Goal: Transaction & Acquisition: Book appointment/travel/reservation

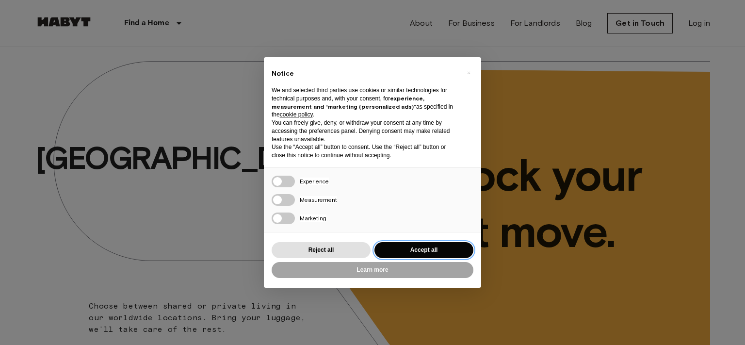
click at [394, 250] on button "Accept all" at bounding box center [423, 250] width 99 height 16
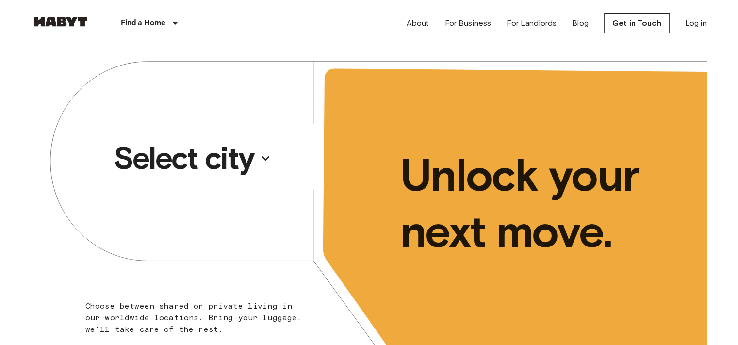
click at [257, 153] on button "Select city" at bounding box center [193, 158] width 166 height 45
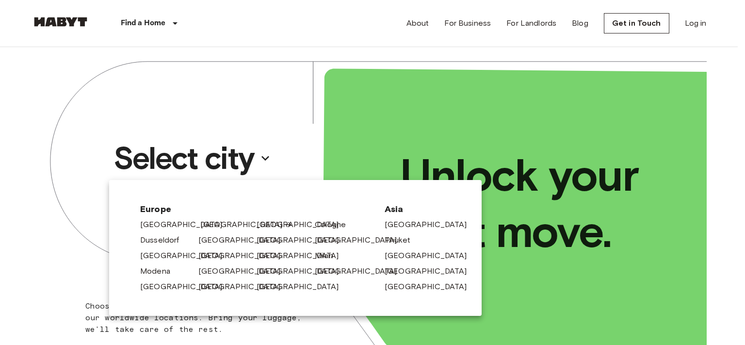
click at [205, 225] on link "[GEOGRAPHIC_DATA]" at bounding box center [246, 225] width 92 height 12
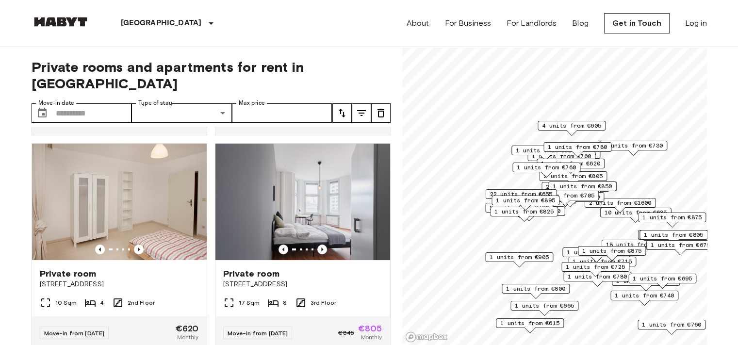
scroll to position [194, 0]
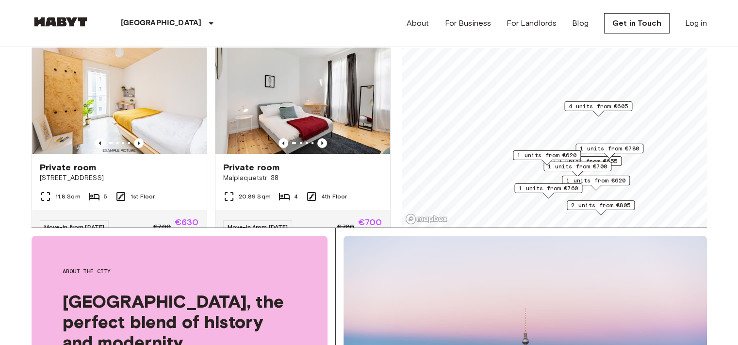
scroll to position [87, 0]
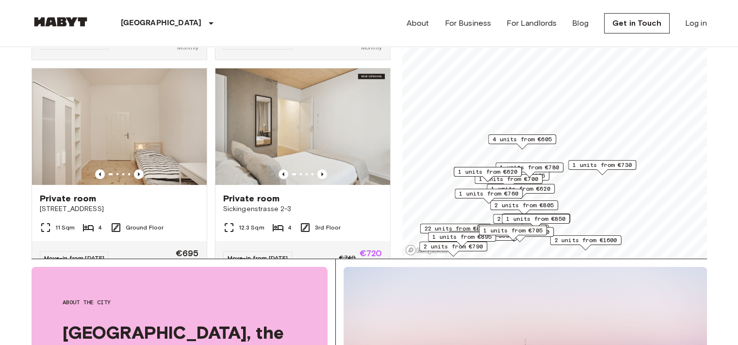
scroll to position [413, 0]
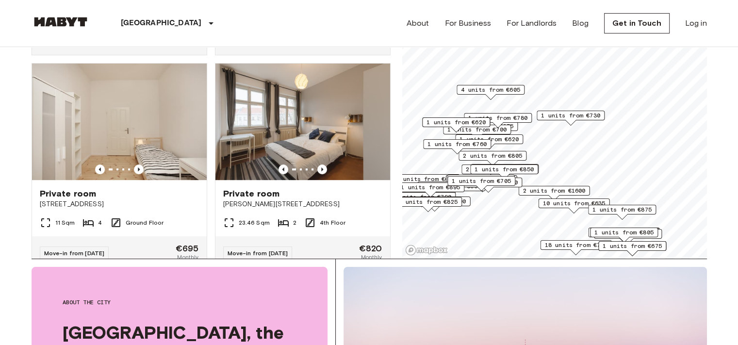
scroll to position [632, 0]
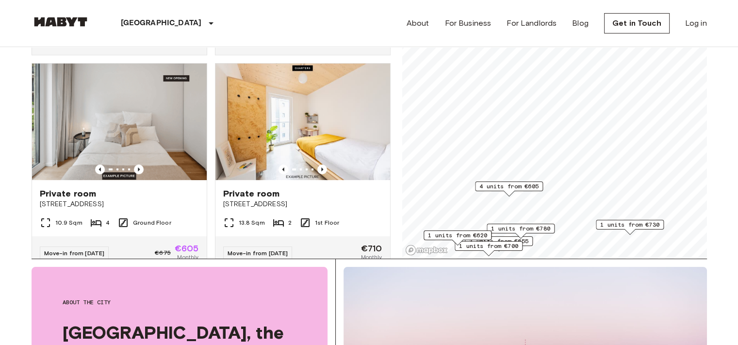
scroll to position [194, 0]
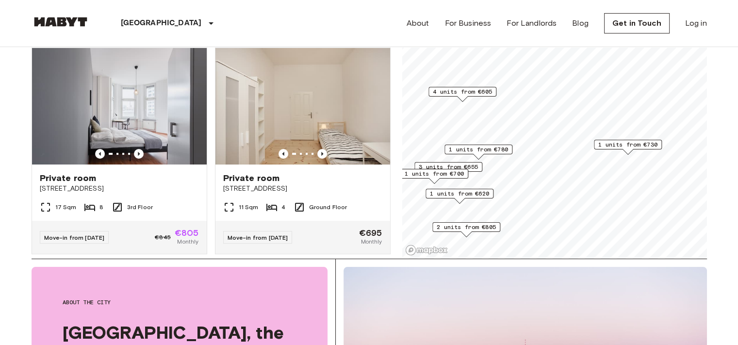
click at [643, 143] on span "1 units from €730" at bounding box center [627, 144] width 59 height 9
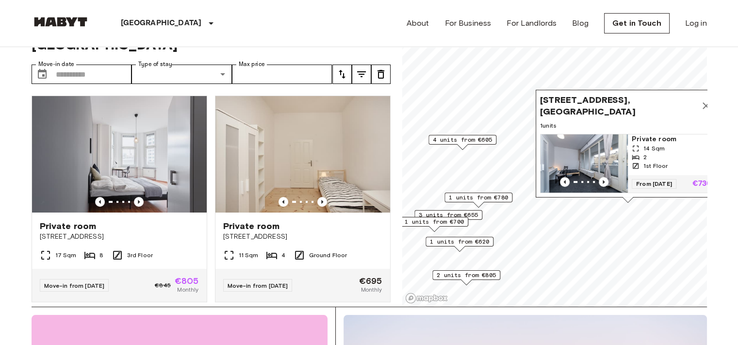
scroll to position [38, 0]
click at [594, 159] on img "Map marker" at bounding box center [583, 164] width 87 height 58
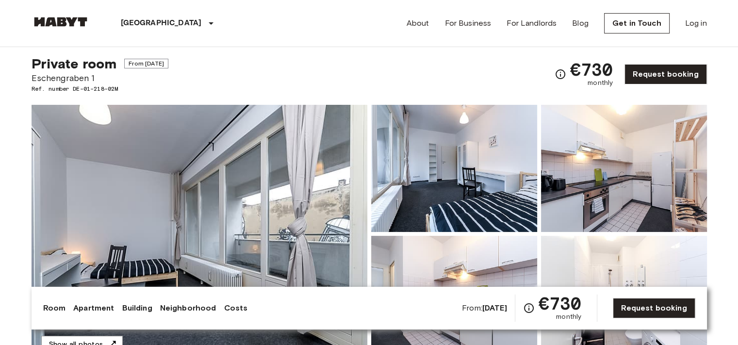
scroll to position [97, 0]
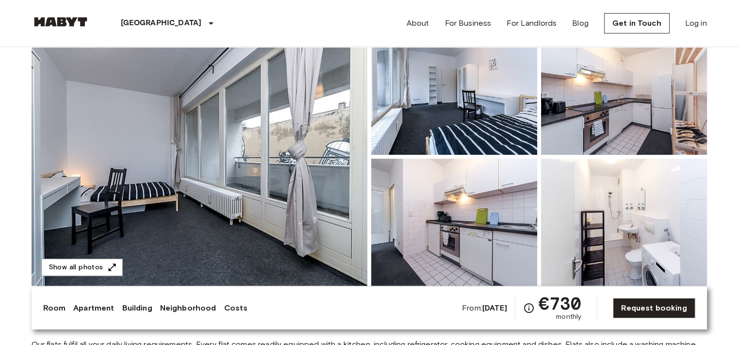
click at [504, 115] on img at bounding box center [454, 91] width 166 height 127
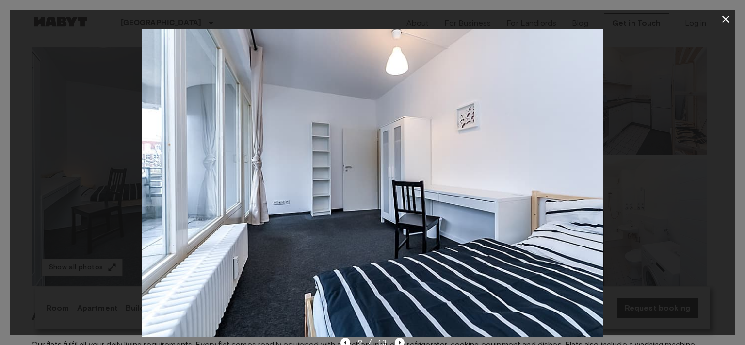
click at [722, 19] on icon "button" at bounding box center [726, 20] width 12 height 12
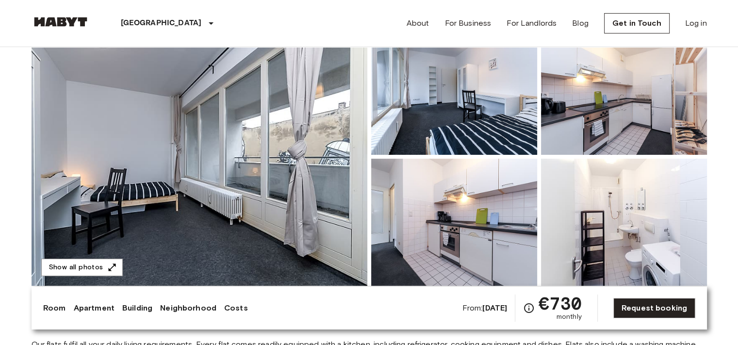
click at [599, 223] on img at bounding box center [624, 222] width 166 height 127
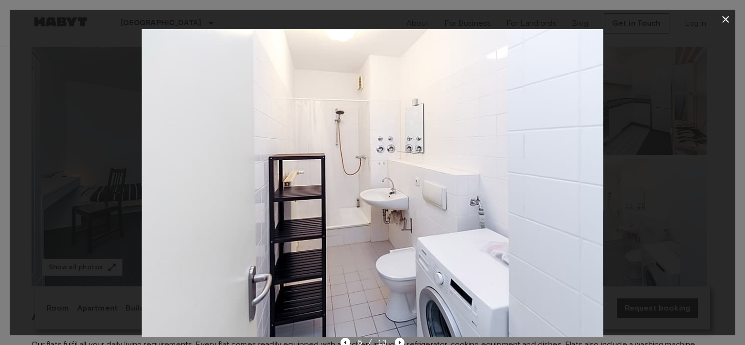
click at [723, 20] on icon "button" at bounding box center [726, 20] width 12 height 12
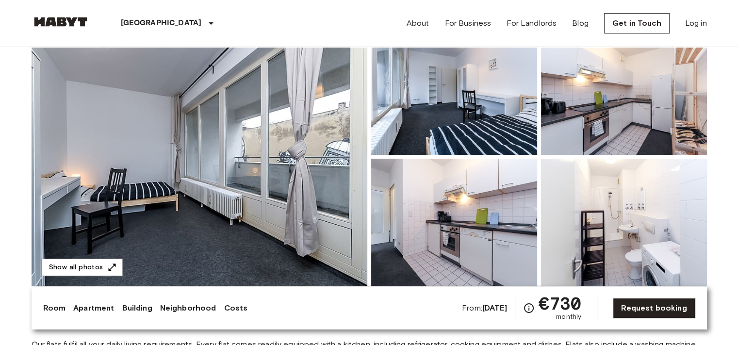
click at [411, 226] on img at bounding box center [454, 222] width 166 height 127
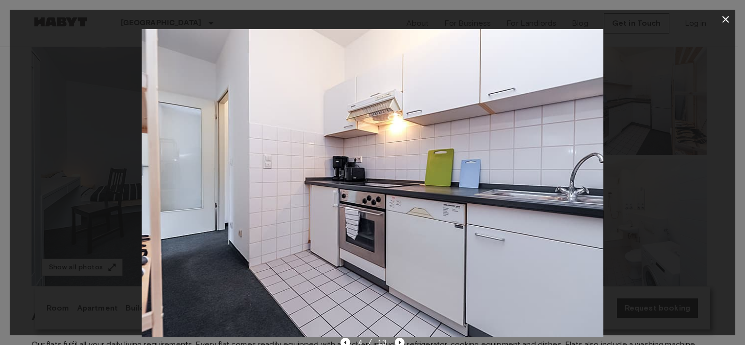
click at [725, 19] on icon "button" at bounding box center [725, 19] width 7 height 7
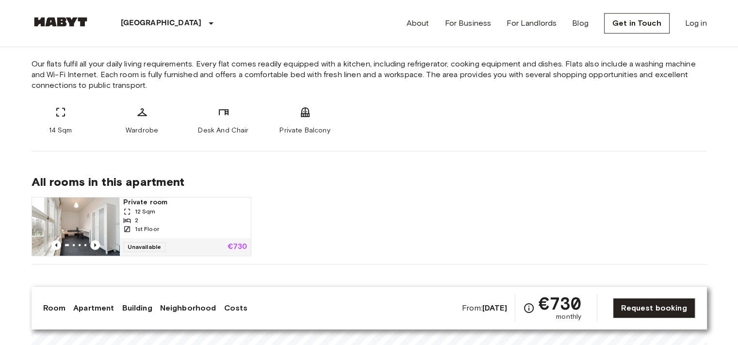
scroll to position [0, 0]
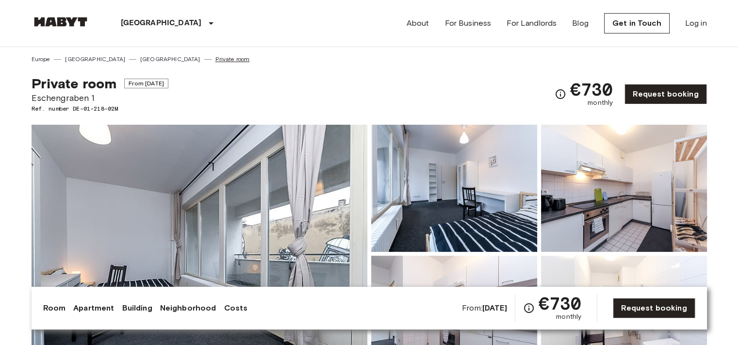
click at [215, 58] on link "Private room" at bounding box center [232, 59] width 34 height 9
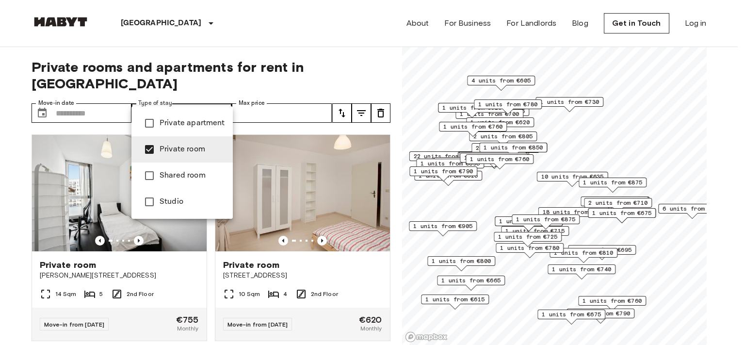
click at [209, 120] on span "Private apartment" at bounding box center [192, 123] width 65 height 12
click at [182, 143] on li "Private room" at bounding box center [181, 149] width 101 height 26
type input "**********"
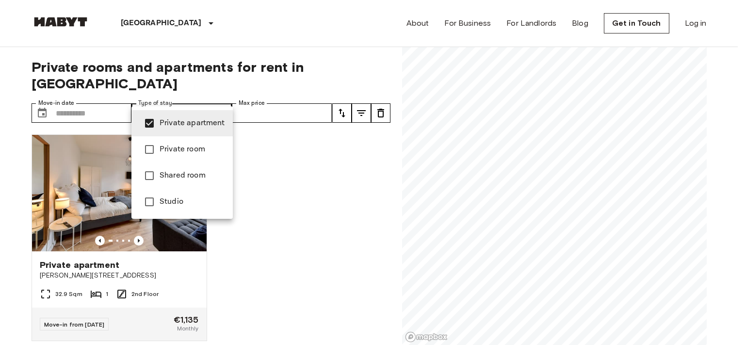
click at [320, 161] on div at bounding box center [372, 172] width 745 height 345
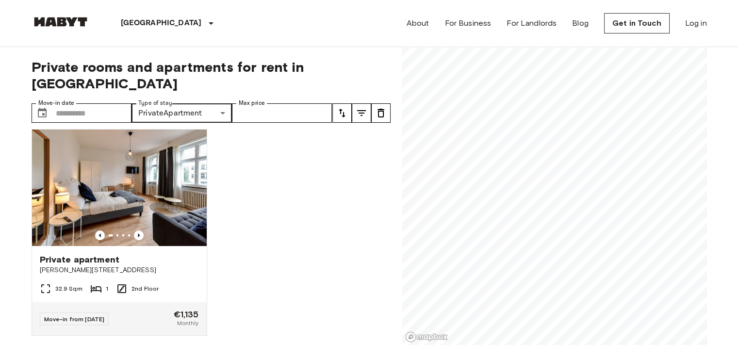
scroll to position [10, 0]
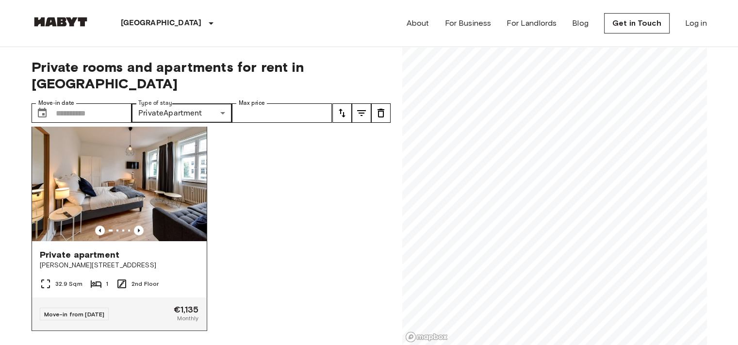
click at [101, 249] on span "Private apartment" at bounding box center [80, 255] width 80 height 12
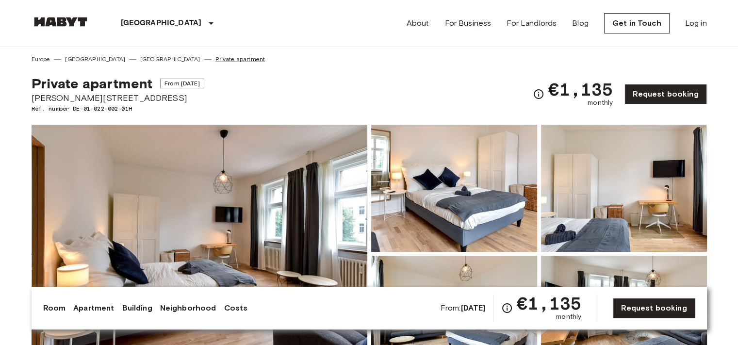
click at [215, 57] on link "Private apartment" at bounding box center [240, 59] width 50 height 9
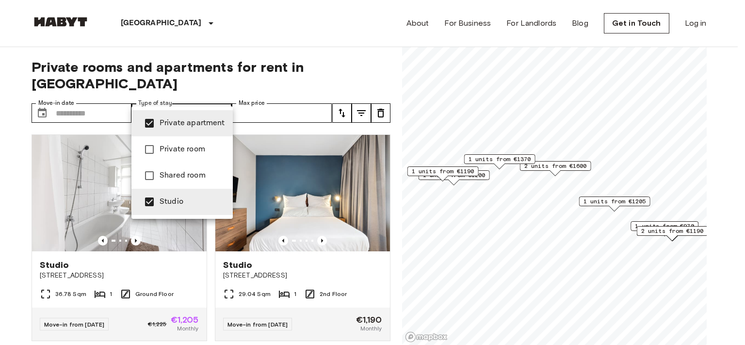
click at [180, 125] on span "Private apartment" at bounding box center [192, 123] width 65 height 12
type input "******"
click at [326, 27] on div at bounding box center [372, 172] width 745 height 345
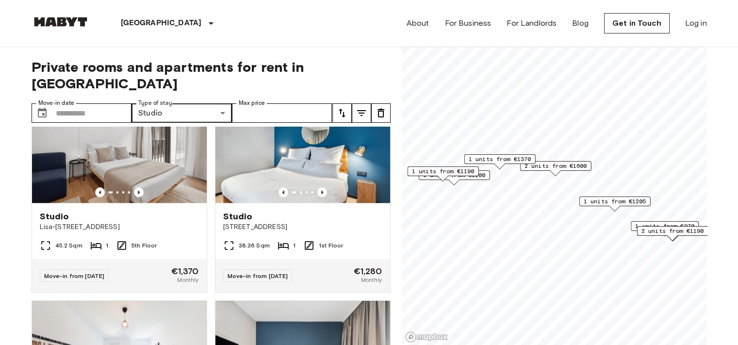
scroll to position [1544, 0]
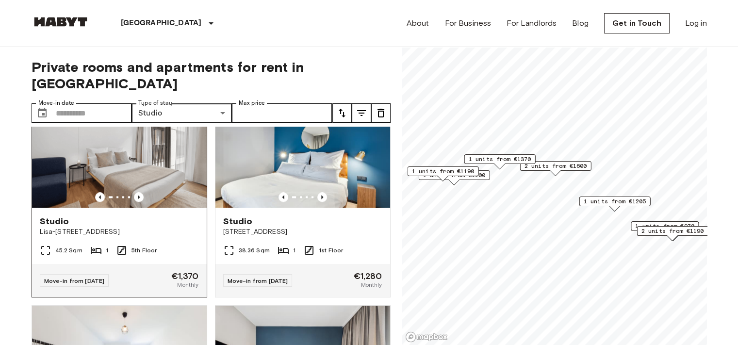
click at [143, 164] on img at bounding box center [119, 149] width 175 height 116
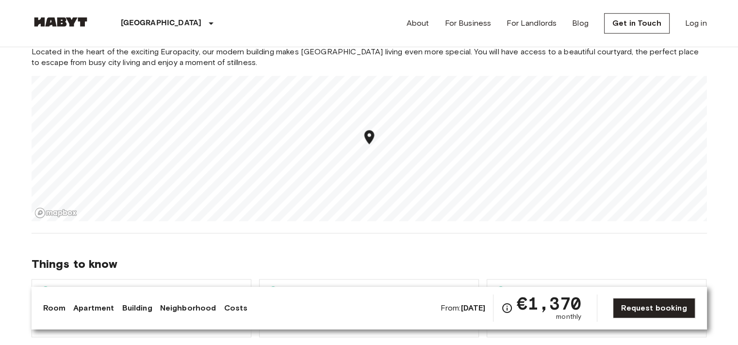
scroll to position [873, 0]
